Goal: Navigation & Orientation: Find specific page/section

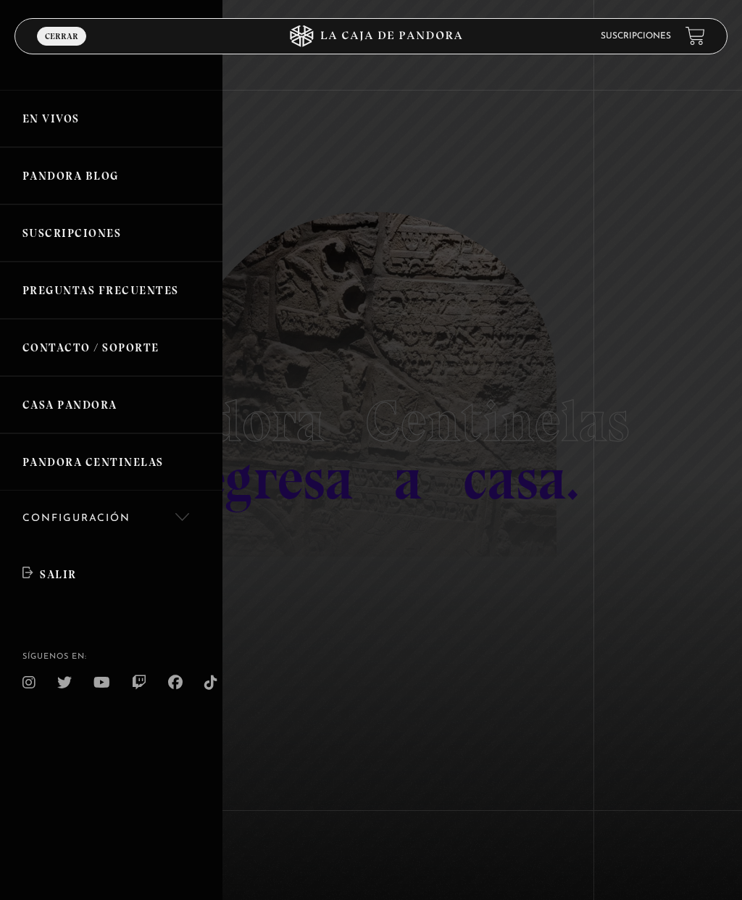
click at [144, 470] on link "Pandora Centinelas" at bounding box center [111, 461] width 222 height 57
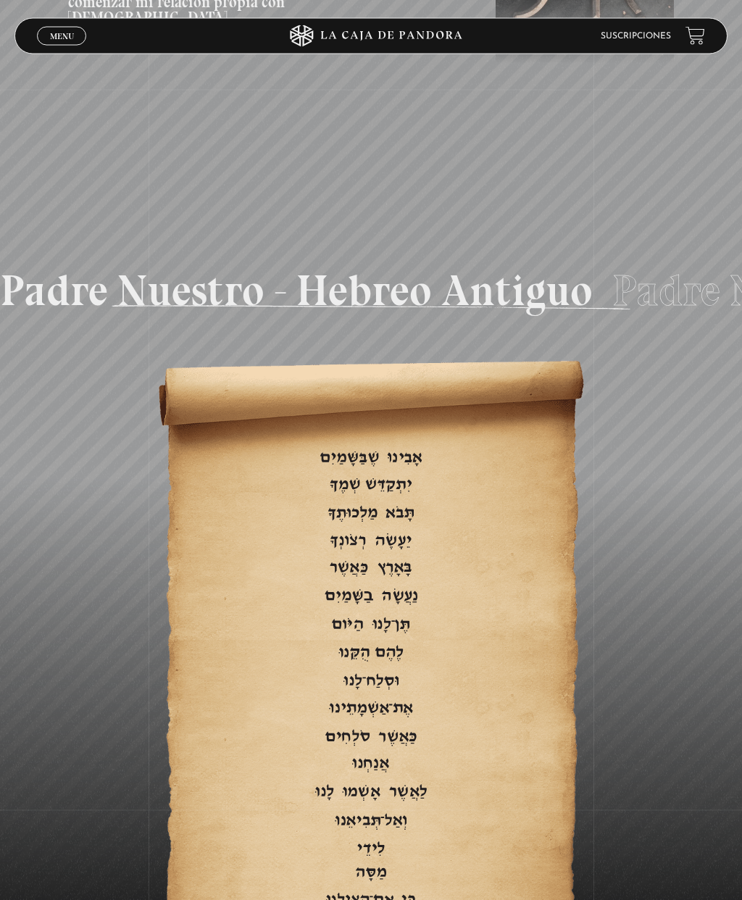
scroll to position [2619, 0]
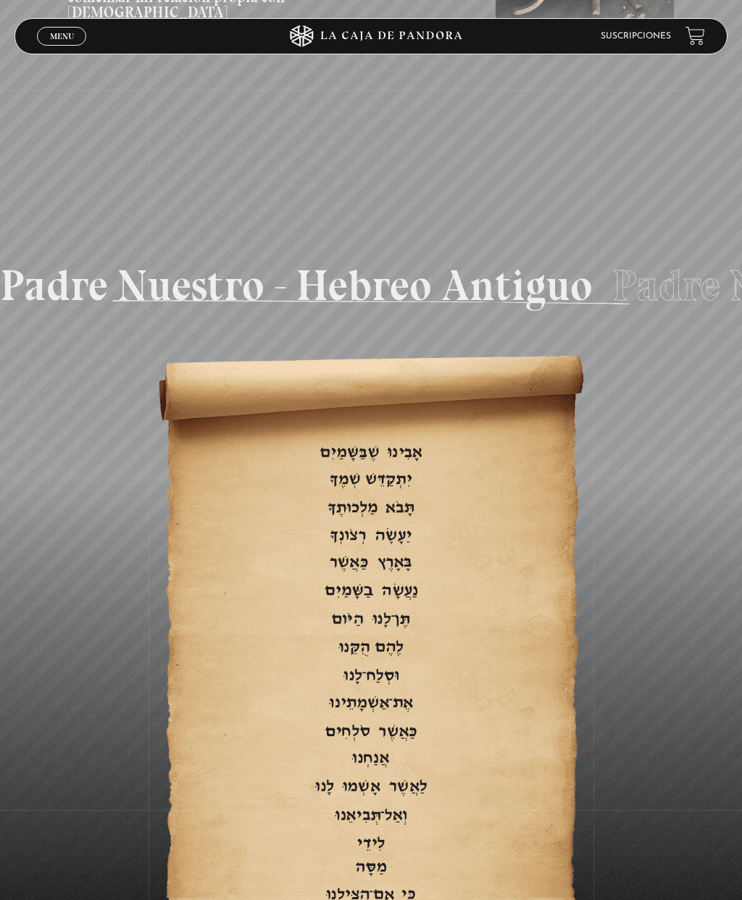
click at [74, 33] on span "Menu" at bounding box center [62, 36] width 24 height 9
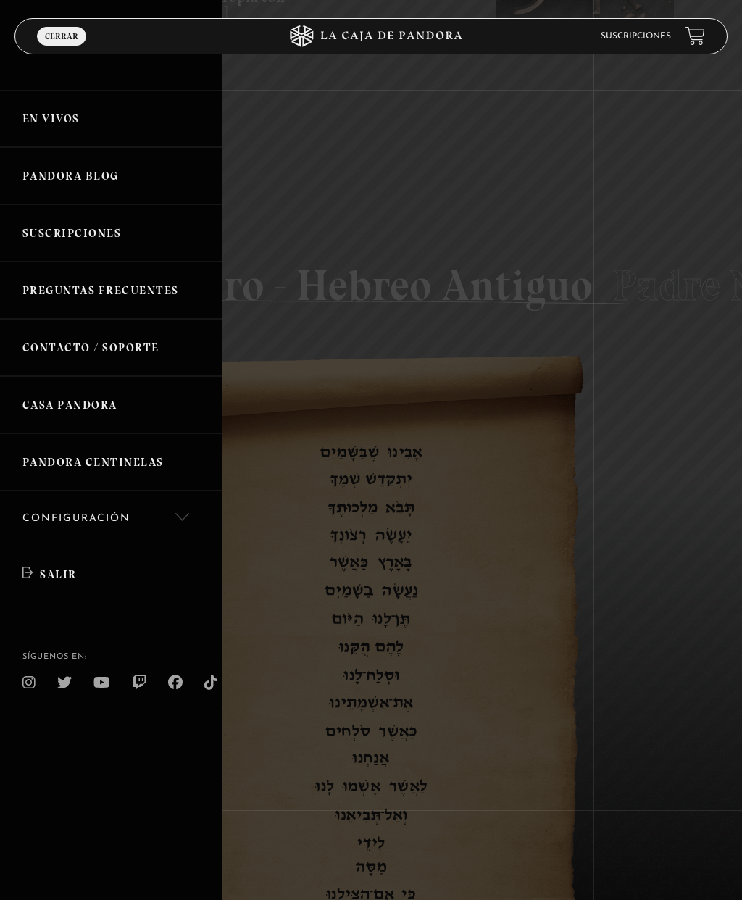
click at [109, 405] on link "Casa Pandora" at bounding box center [111, 404] width 222 height 57
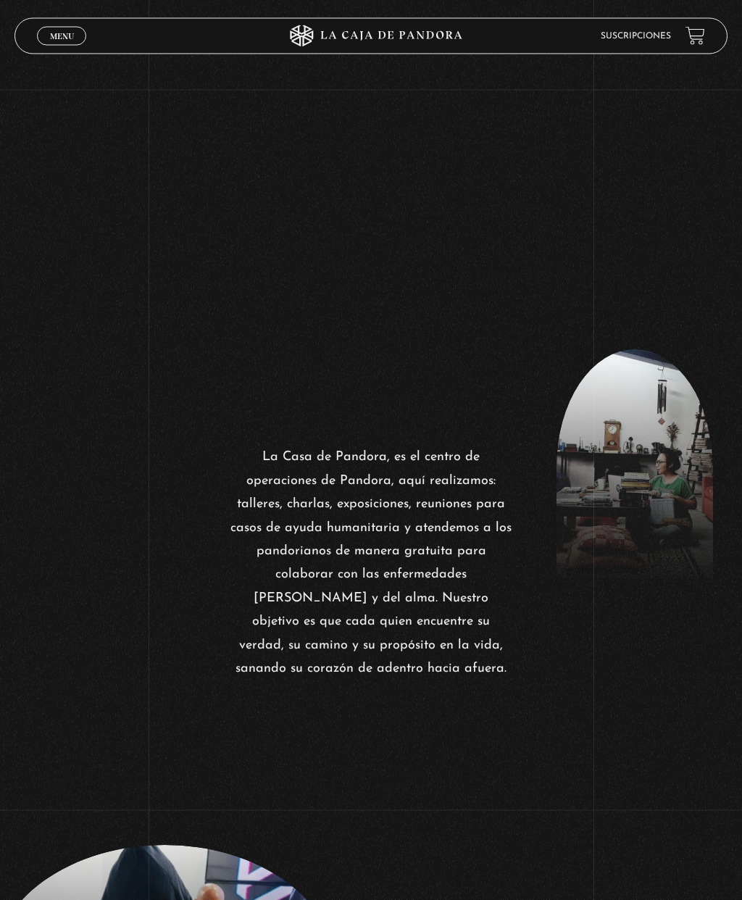
scroll to position [652, 0]
click at [70, 34] on span "Menu" at bounding box center [62, 36] width 24 height 9
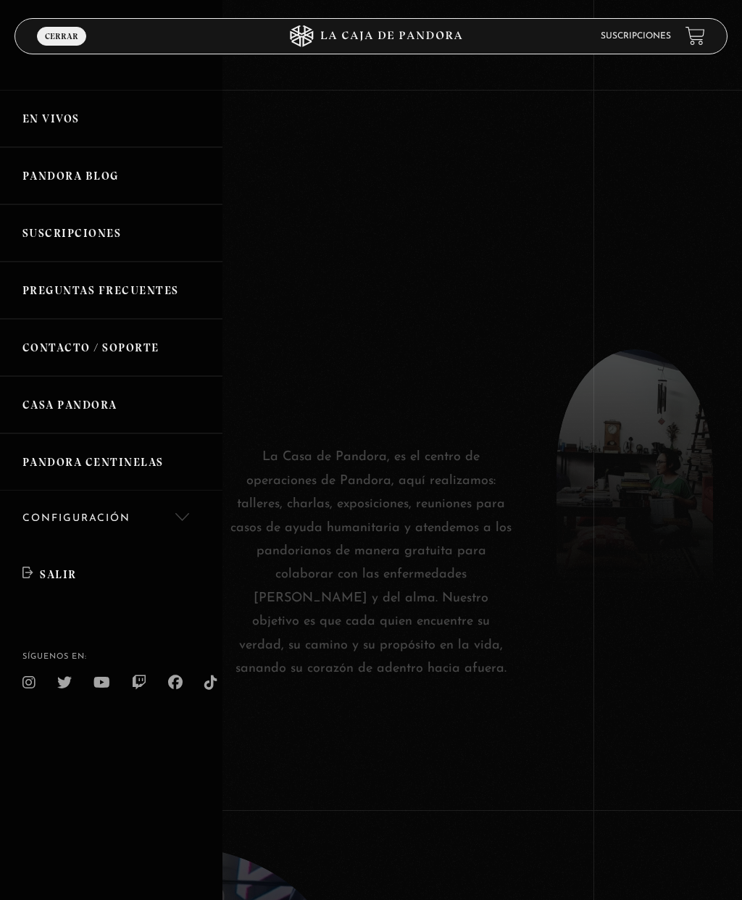
click at [67, 123] on link "En vivos" at bounding box center [111, 118] width 222 height 57
